Goal: Feedback & Contribution: Submit feedback/report problem

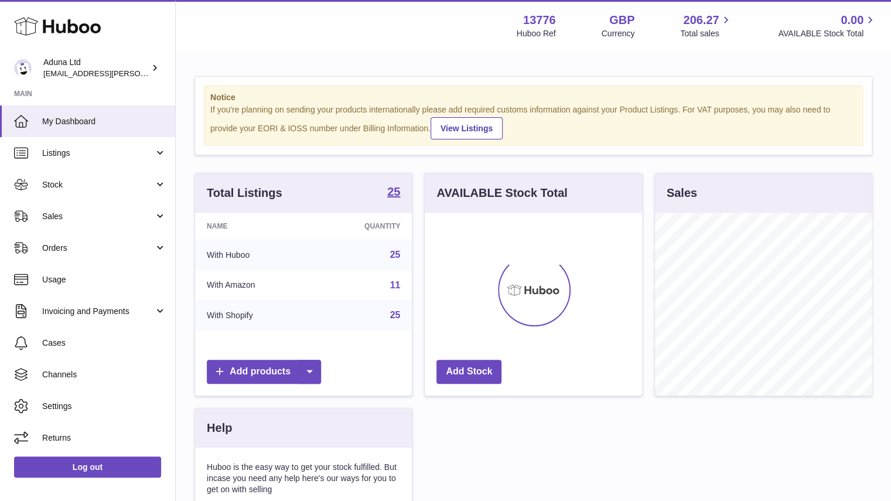
scroll to position [183, 217]
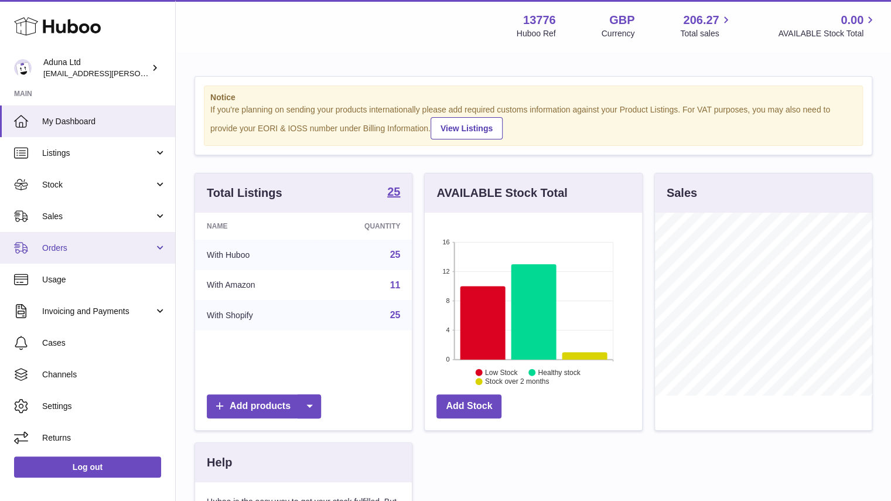
click at [114, 257] on link "Orders" at bounding box center [87, 248] width 175 height 32
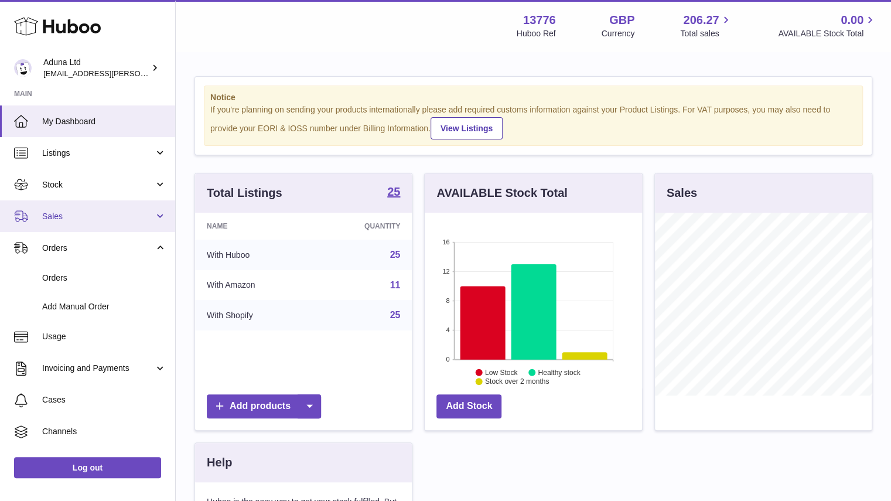
click at [94, 215] on span "Sales" at bounding box center [98, 216] width 112 height 11
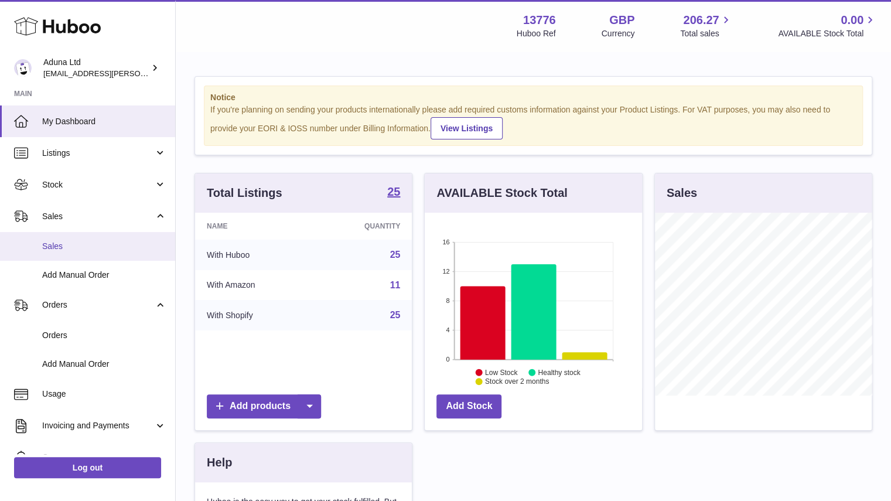
click at [96, 247] on span "Sales" at bounding box center [104, 246] width 124 height 11
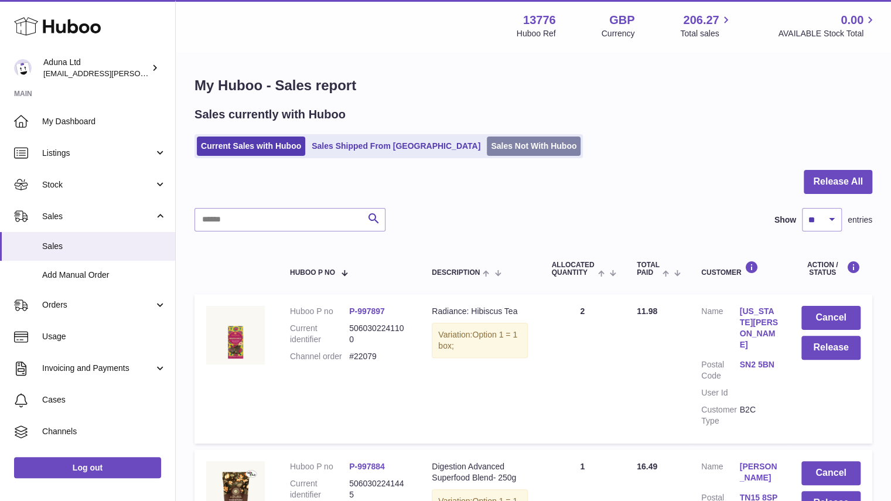
click at [487, 152] on link "Sales Not With Huboo" at bounding box center [534, 145] width 94 height 19
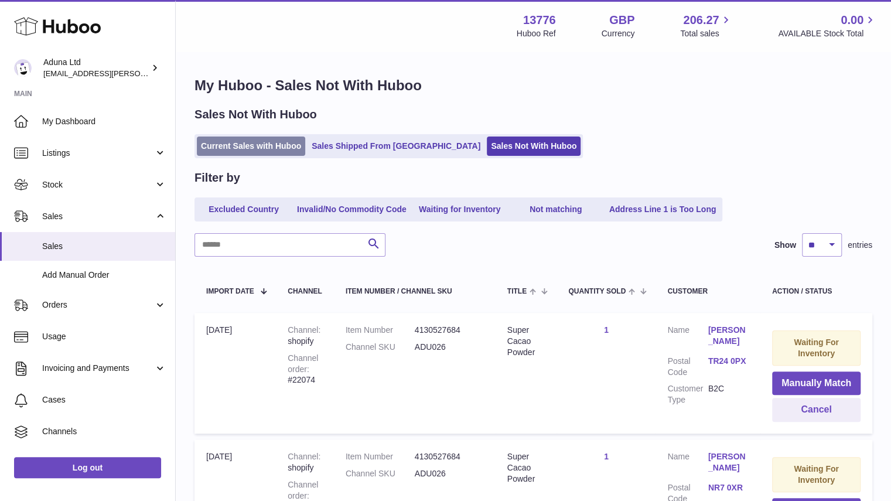
click at [277, 146] on link "Current Sales with Huboo" at bounding box center [251, 145] width 108 height 19
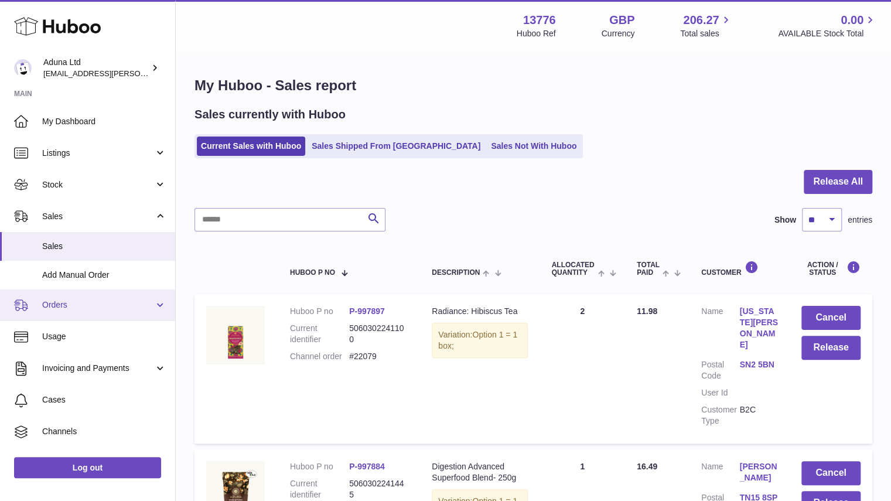
click at [110, 303] on span "Orders" at bounding box center [98, 304] width 112 height 11
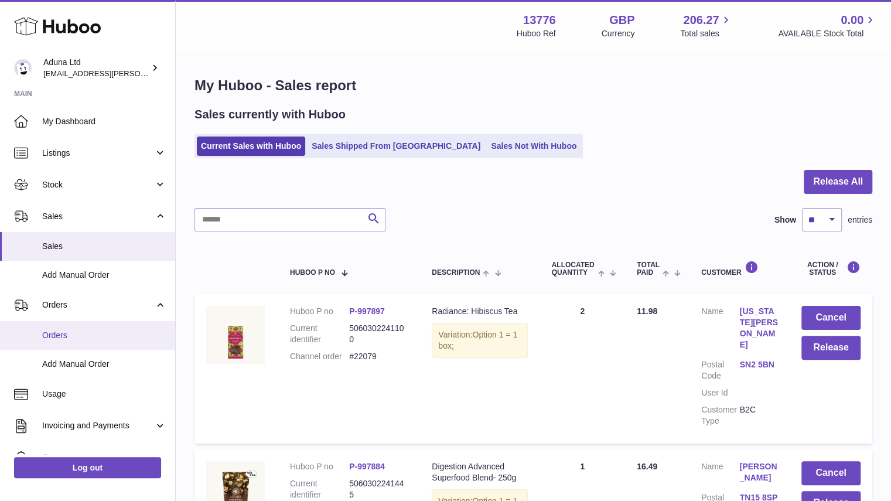
click at [117, 327] on link "Orders" at bounding box center [87, 335] width 175 height 29
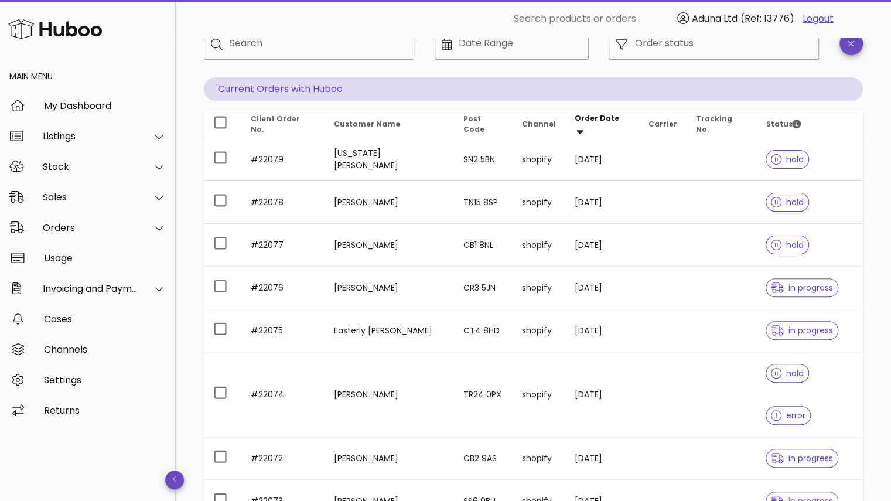
scroll to position [76, 0]
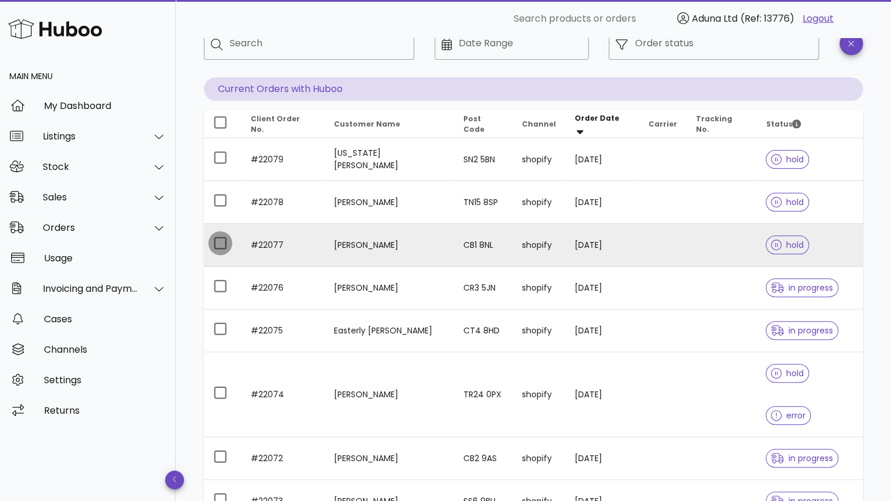
click at [212, 248] on div at bounding box center [220, 243] width 20 height 20
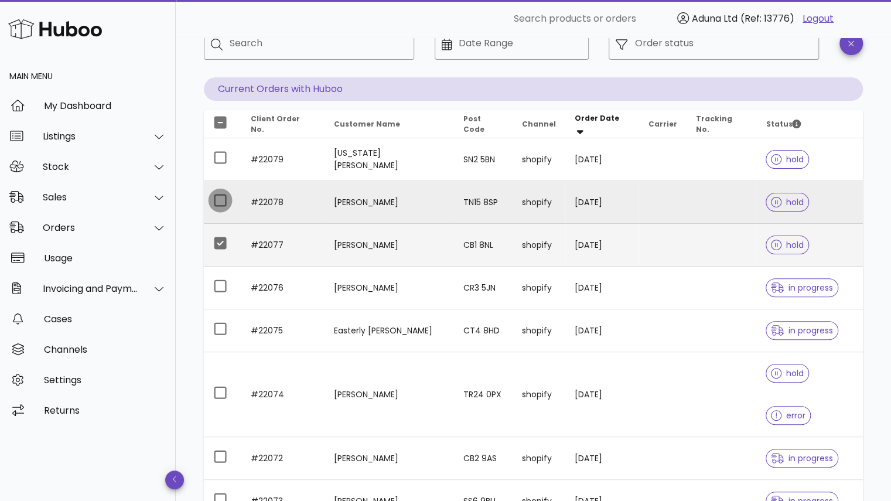
click at [218, 206] on div at bounding box center [220, 200] width 20 height 20
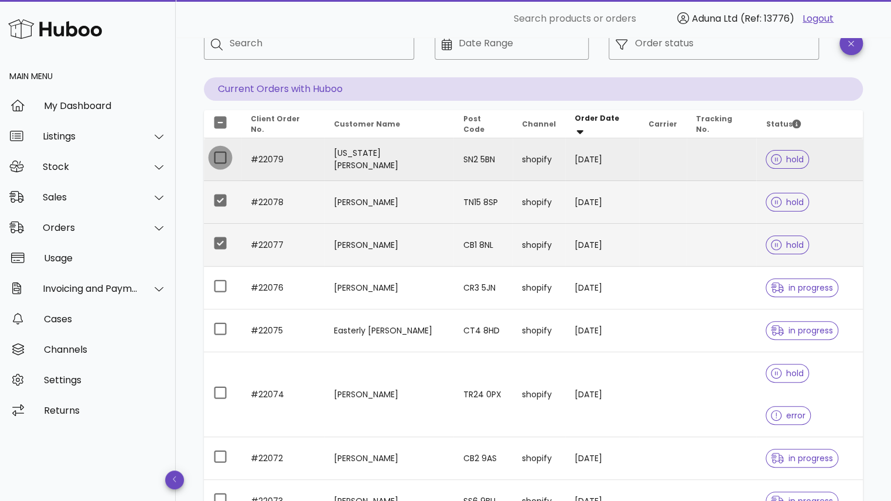
click at [218, 164] on div at bounding box center [220, 158] width 20 height 20
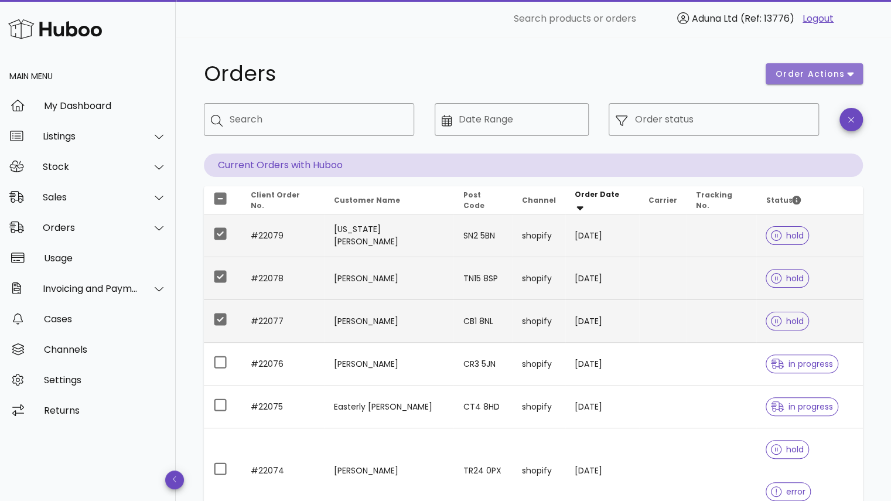
click at [807, 70] on span "order actions" at bounding box center [810, 74] width 70 height 12
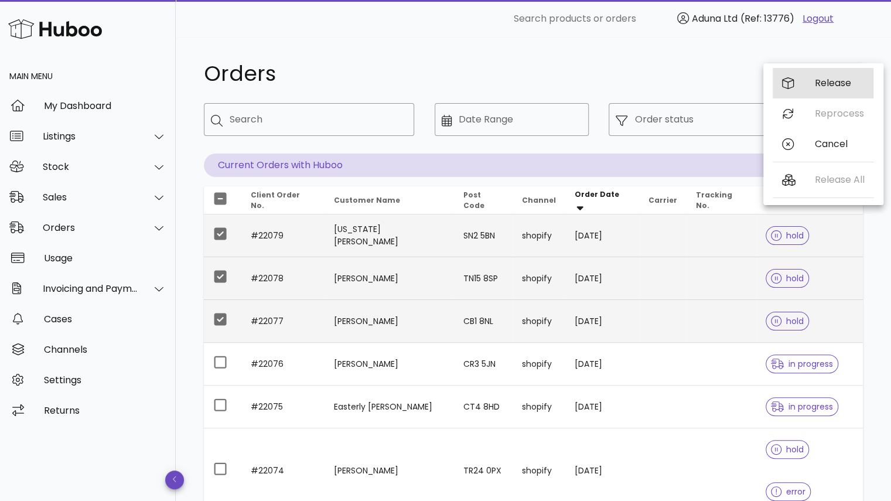
click at [798, 80] on div "Release" at bounding box center [823, 83] width 101 height 30
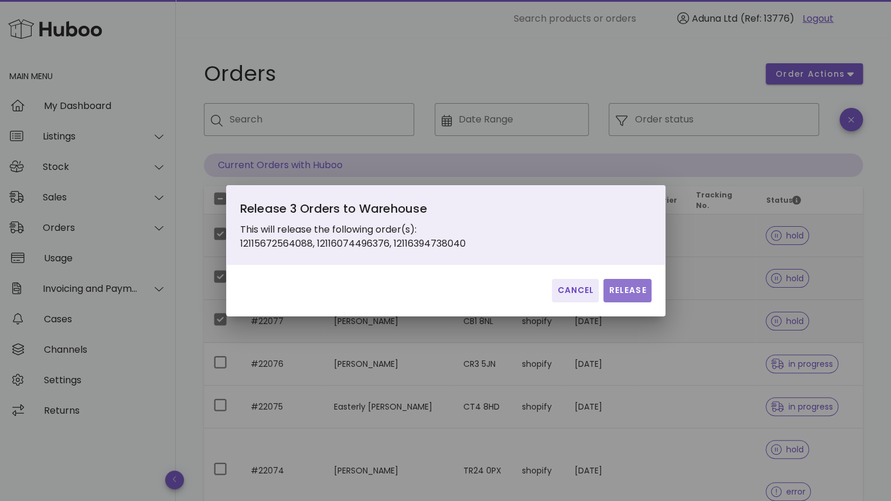
click at [627, 291] on span "Release" at bounding box center [627, 290] width 38 height 12
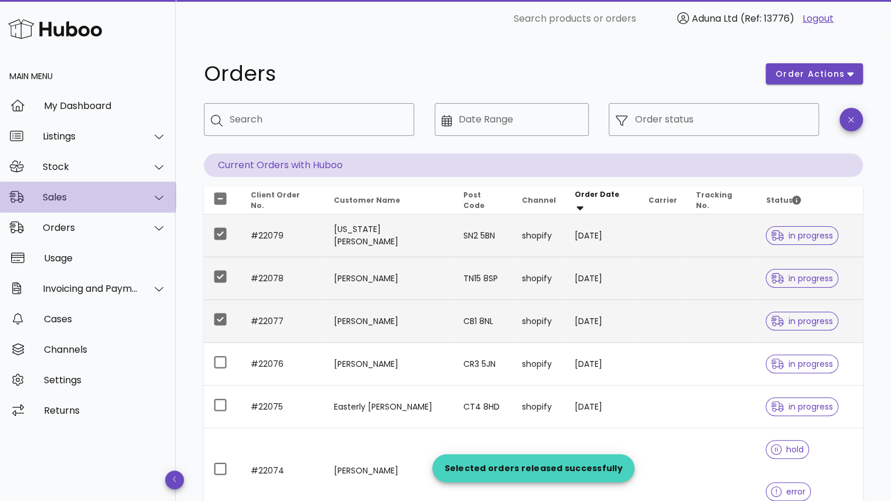
click at [143, 190] on div at bounding box center [152, 197] width 28 height 29
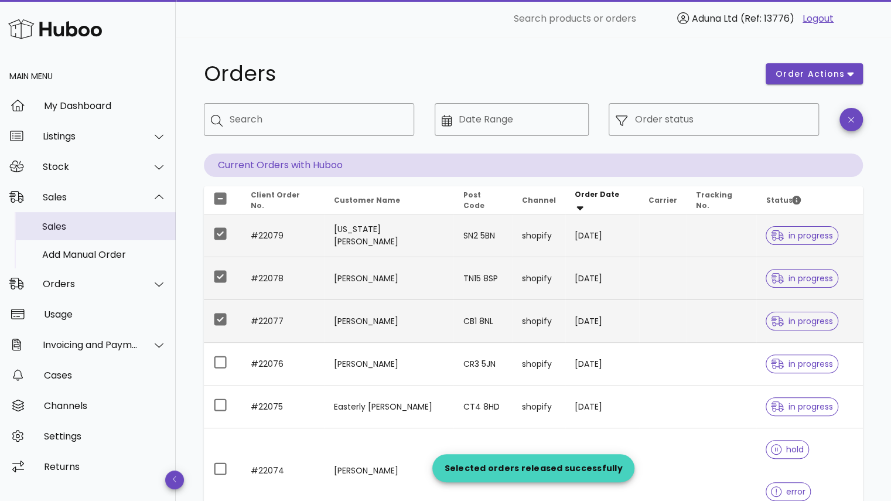
click at [134, 225] on div "Sales" at bounding box center [104, 226] width 124 height 11
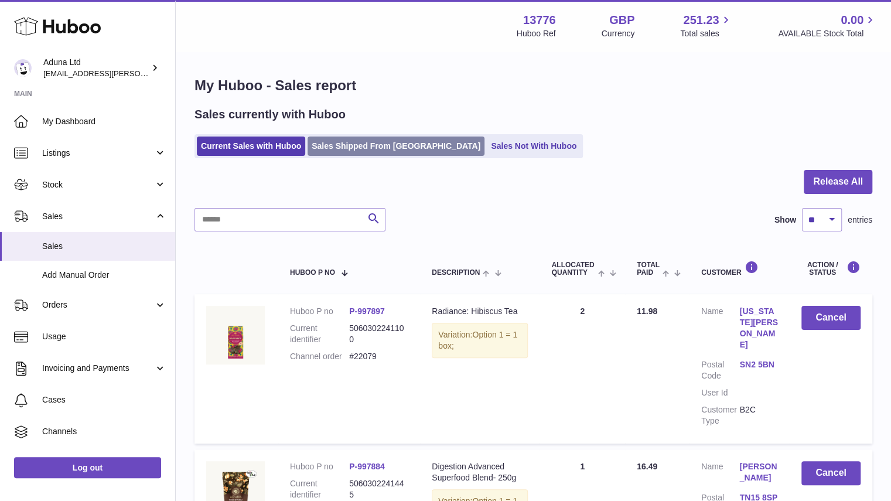
click at [371, 151] on link "Sales Shipped From [GEOGRAPHIC_DATA]" at bounding box center [395, 145] width 177 height 19
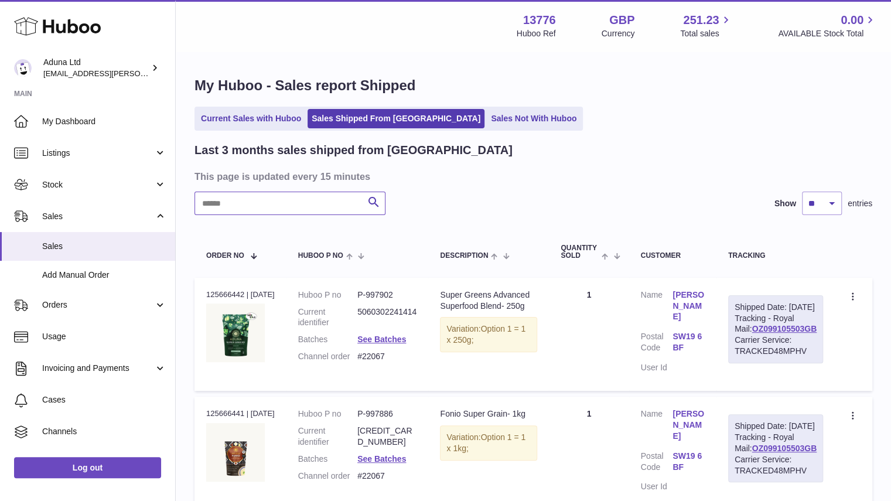
click at [329, 210] on input "text" at bounding box center [289, 203] width 191 height 23
paste input "**********"
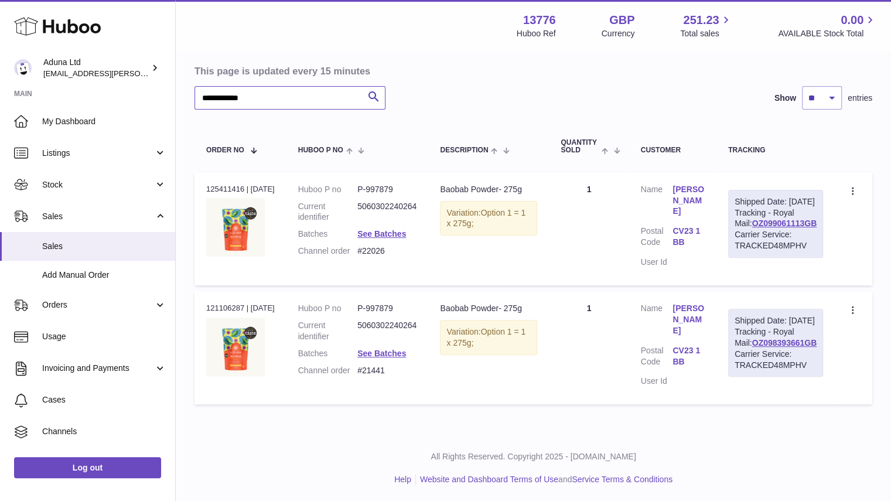
scroll to position [105, 0]
type input "**********"
click at [852, 193] on icon at bounding box center [853, 192] width 13 height 12
click at [795, 219] on li "Create a ticket" at bounding box center [801, 216] width 117 height 25
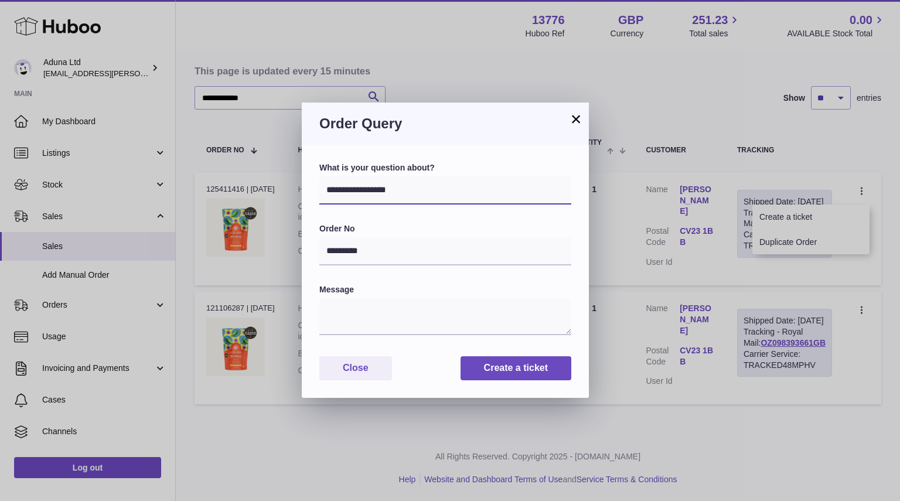
click at [464, 183] on select "**********" at bounding box center [445, 190] width 252 height 28
select select "*****"
click at [319, 176] on select "**********" at bounding box center [445, 190] width 252 height 28
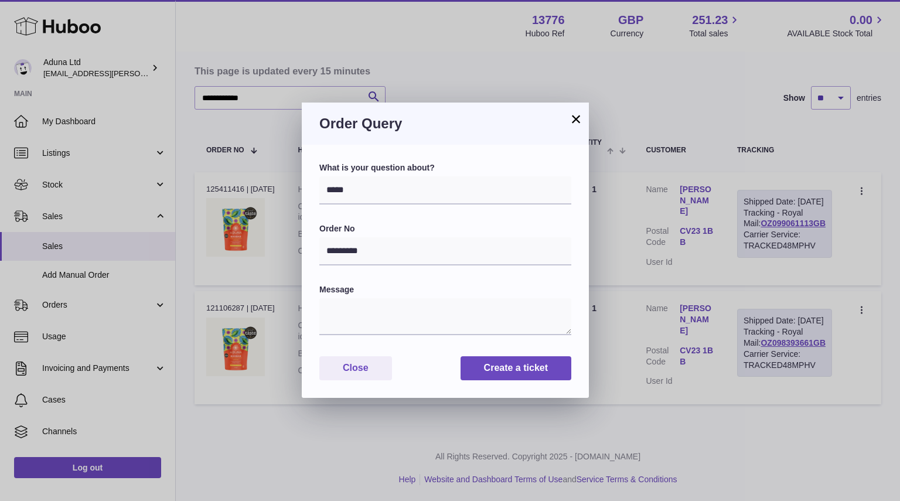
click at [399, 297] on div "Message" at bounding box center [445, 310] width 252 height 53
click at [402, 308] on textarea at bounding box center [445, 316] width 252 height 37
type textarea "*"
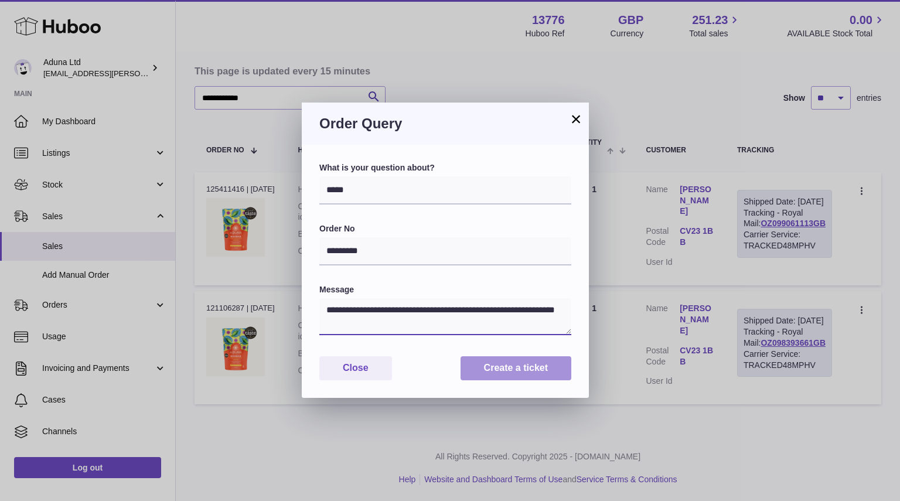
type textarea "**********"
click at [498, 369] on button "Create a ticket" at bounding box center [515, 368] width 111 height 24
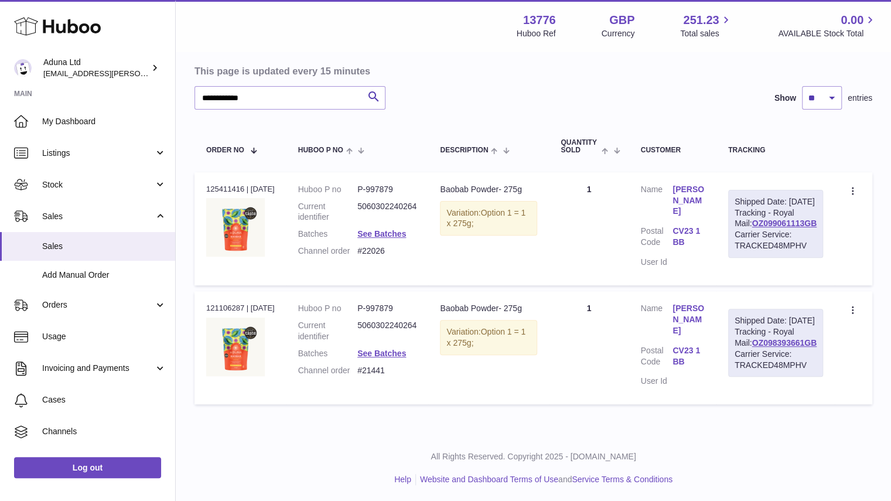
drag, startPoint x: 393, startPoint y: 250, endPoint x: 364, endPoint y: 252, distance: 29.3
click at [364, 252] on dd "#22026" at bounding box center [386, 250] width 59 height 11
copy dd "#22026"
